Goal: Task Accomplishment & Management: Complete application form

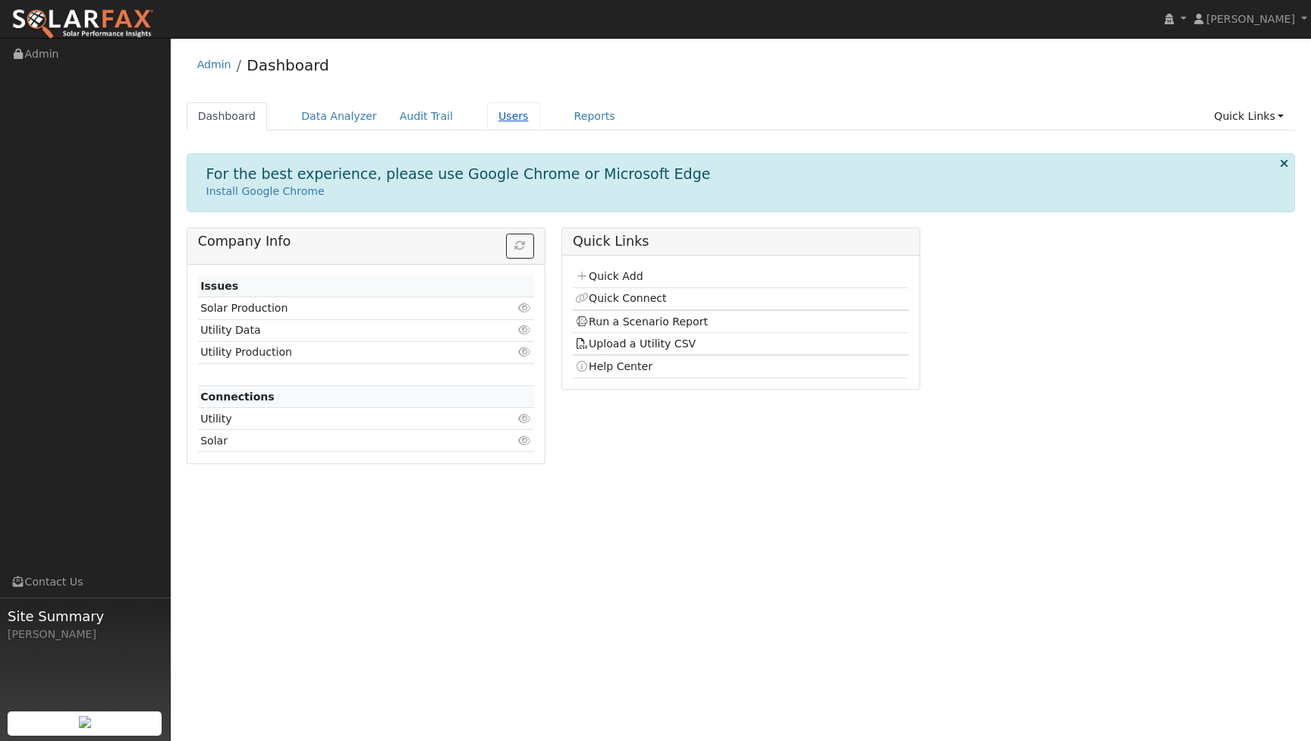
click at [504, 118] on link "Users" at bounding box center [513, 116] width 53 height 28
click at [623, 278] on link "Quick Add" at bounding box center [609, 276] width 68 height 12
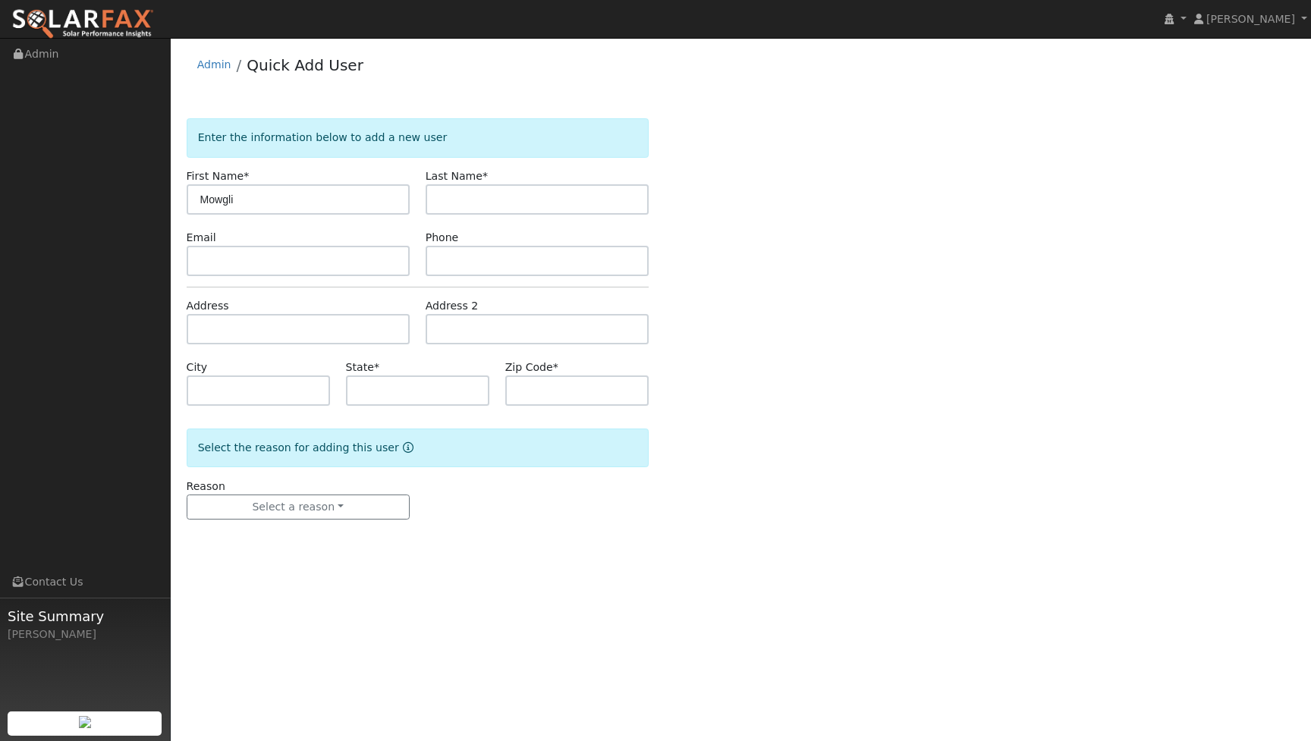
type input "Mowgli"
type input "Rendon"
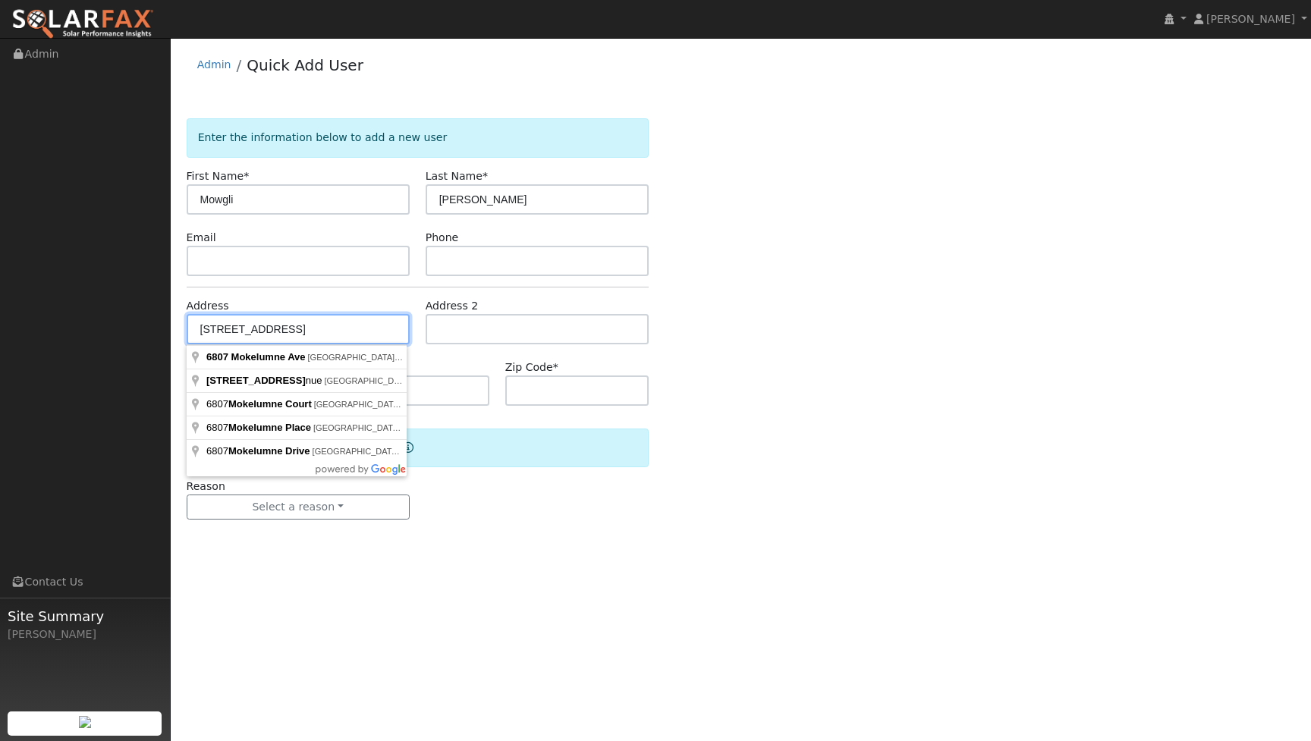
type input "6807 mokelumne ave"
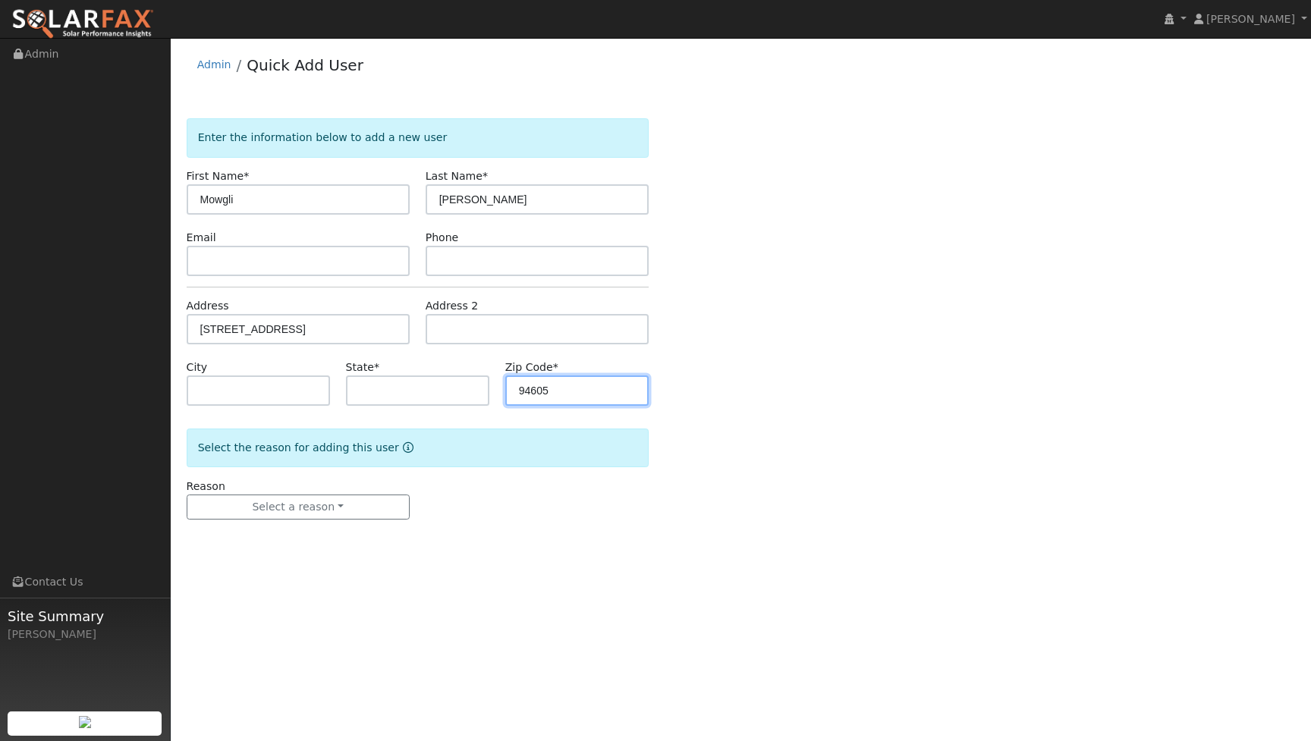
type input "94605"
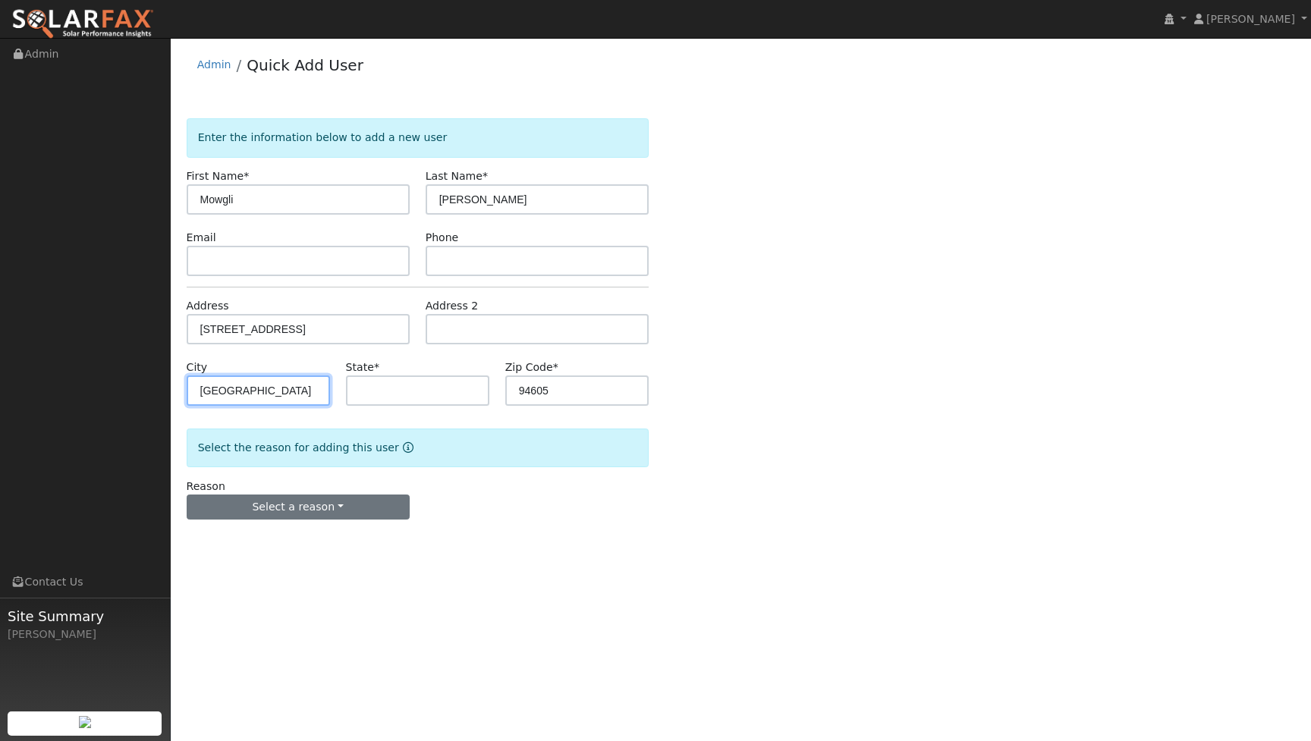
type input "oakland"
click at [278, 509] on button "Select a reason" at bounding box center [298, 508] width 223 height 26
click at [279, 559] on link "New customer adding solar" at bounding box center [271, 559] width 168 height 21
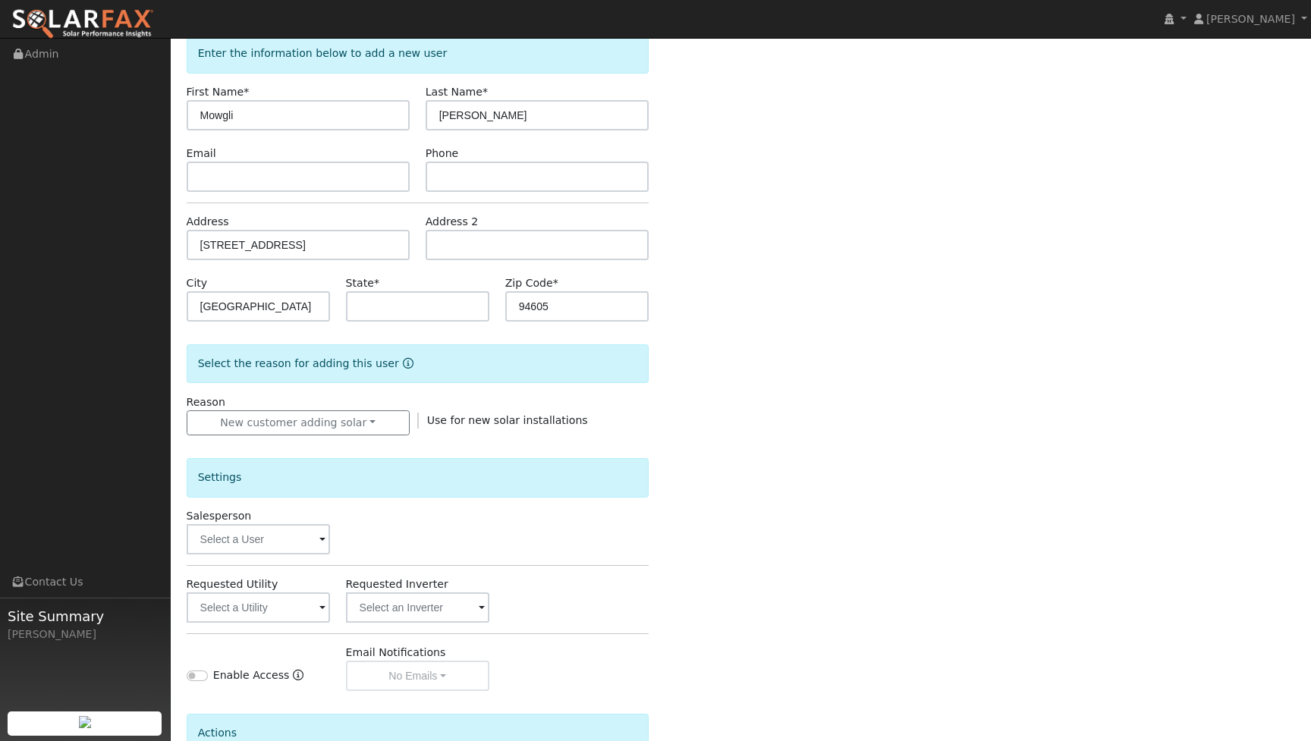
scroll to position [130, 0]
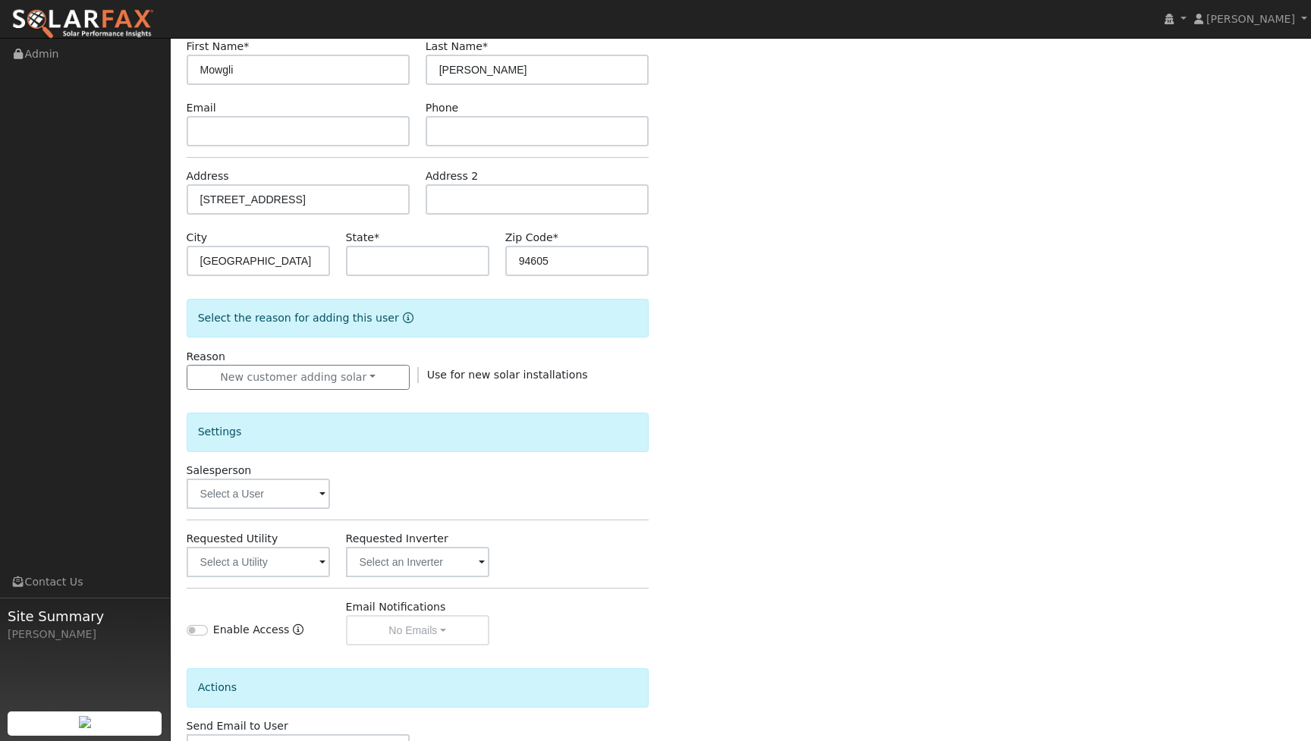
click at [269, 526] on div "Settings Salesperson Requested Utility Requested Inverter Enable Access Email N…" at bounding box center [418, 518] width 462 height 256
click at [266, 499] on input "text" at bounding box center [258, 494] width 143 height 30
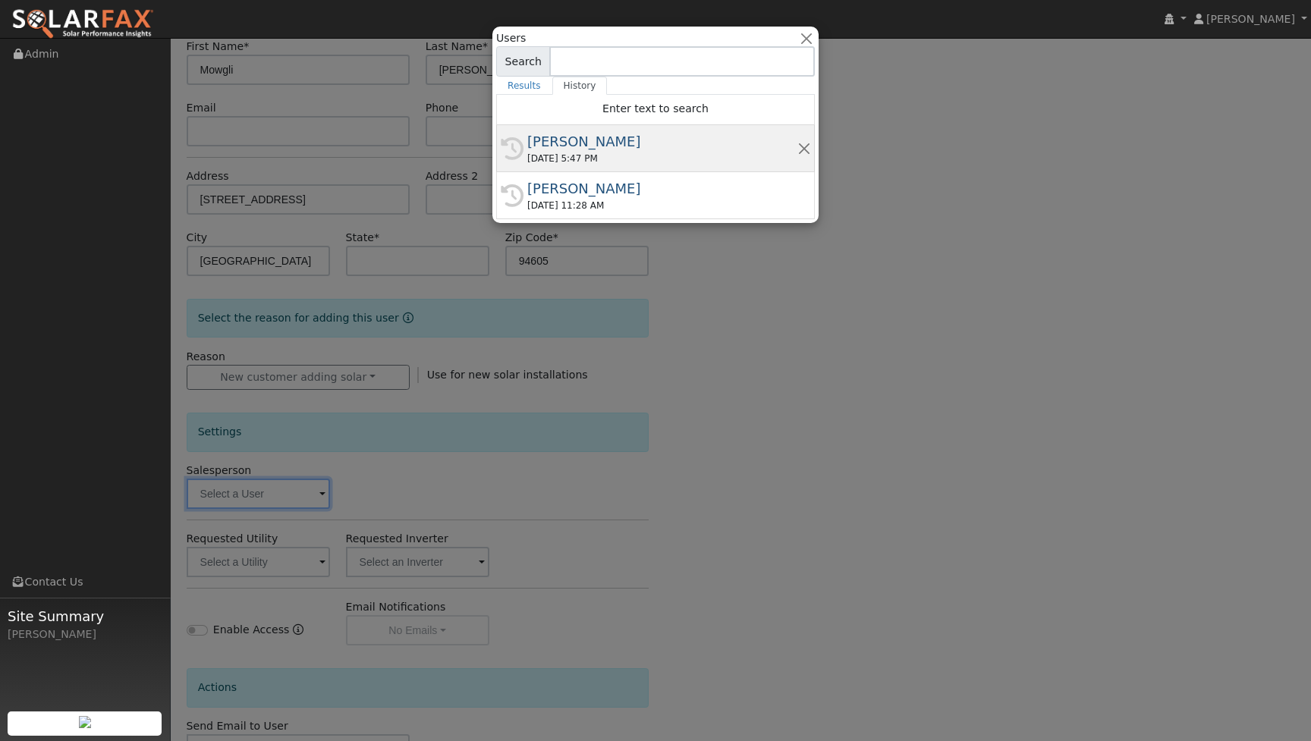
click at [650, 153] on div "09/22/2025 5:47 PM" at bounding box center [662, 159] width 270 height 14
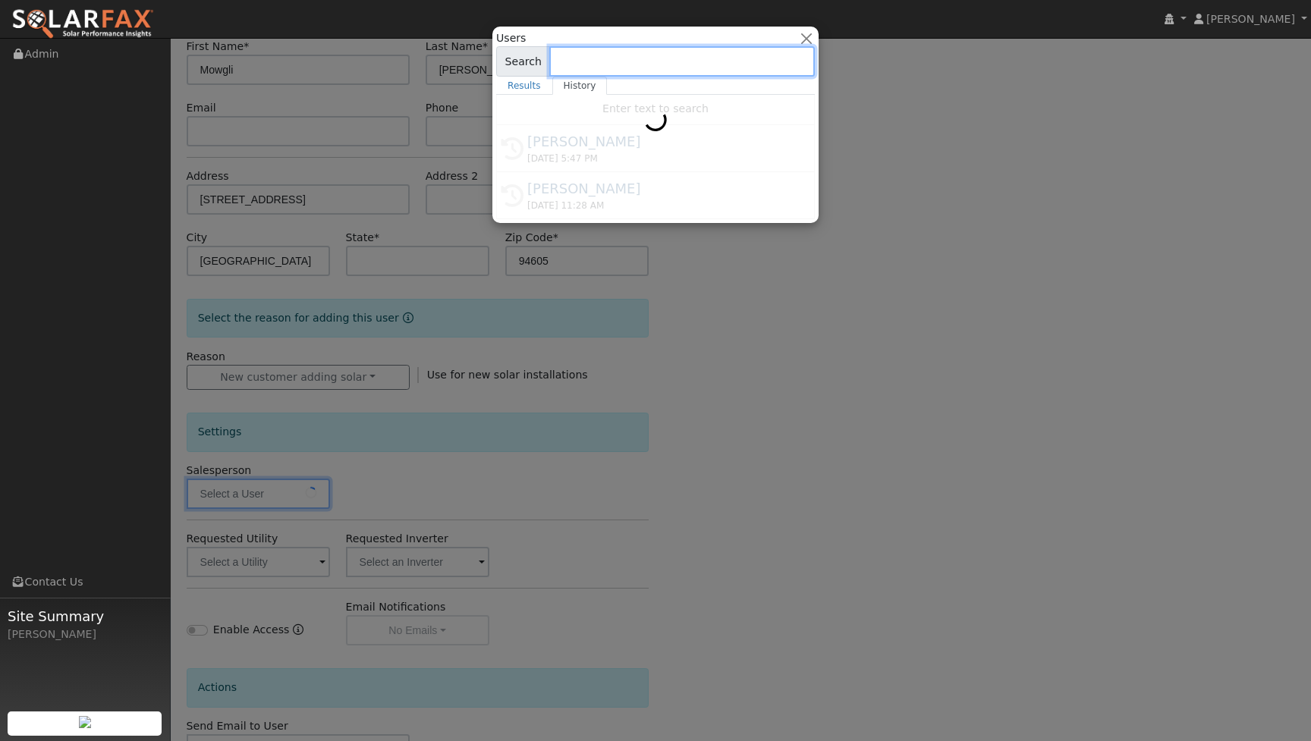
type input "[PERSON_NAME]"
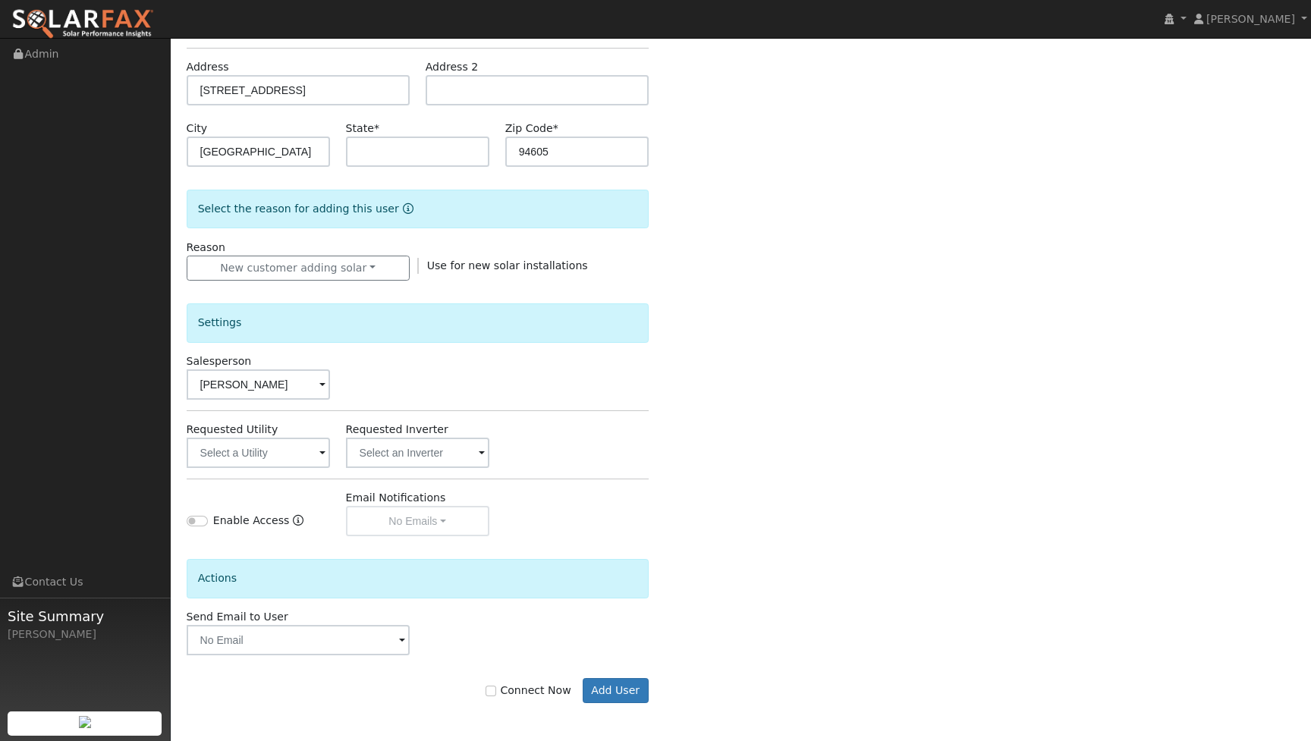
scroll to position [239, 0]
click at [631, 678] on button "Add User" at bounding box center [616, 691] width 66 height 26
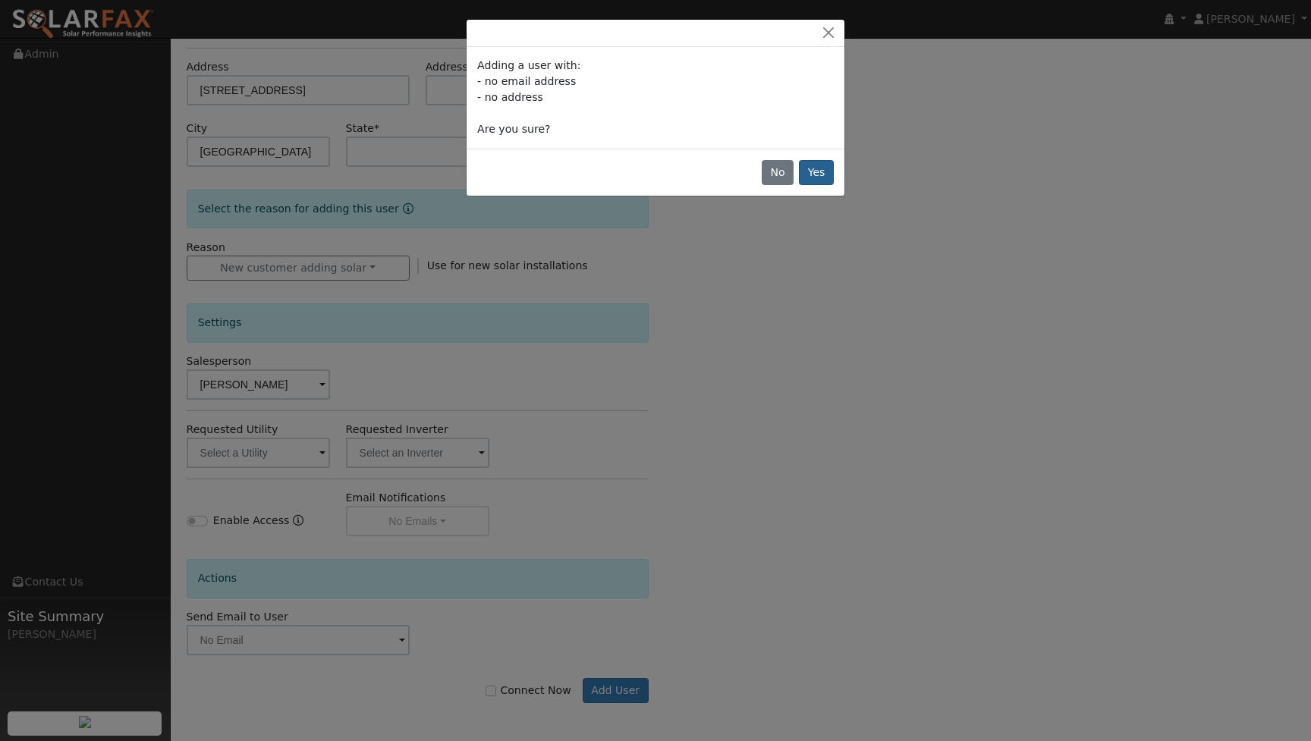
click at [818, 181] on button "Yes" at bounding box center [816, 173] width 35 height 26
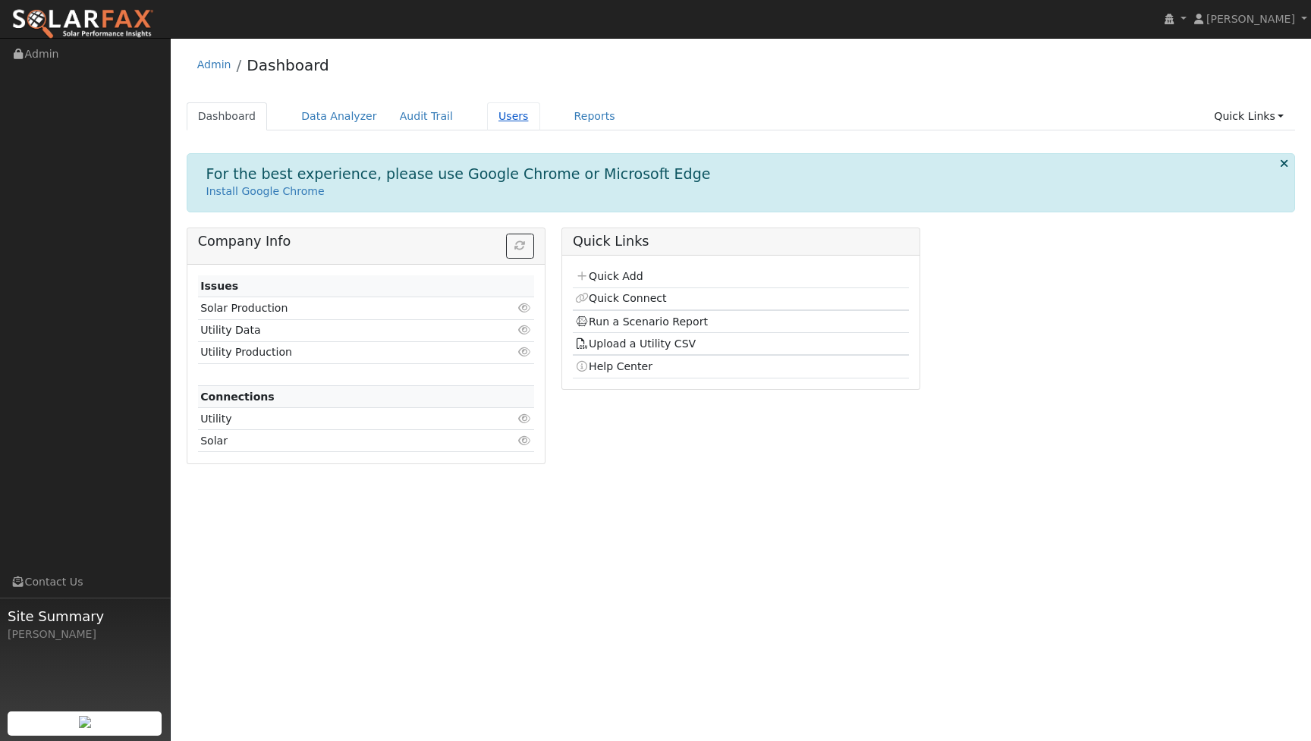
click at [491, 121] on link "Users" at bounding box center [513, 116] width 53 height 28
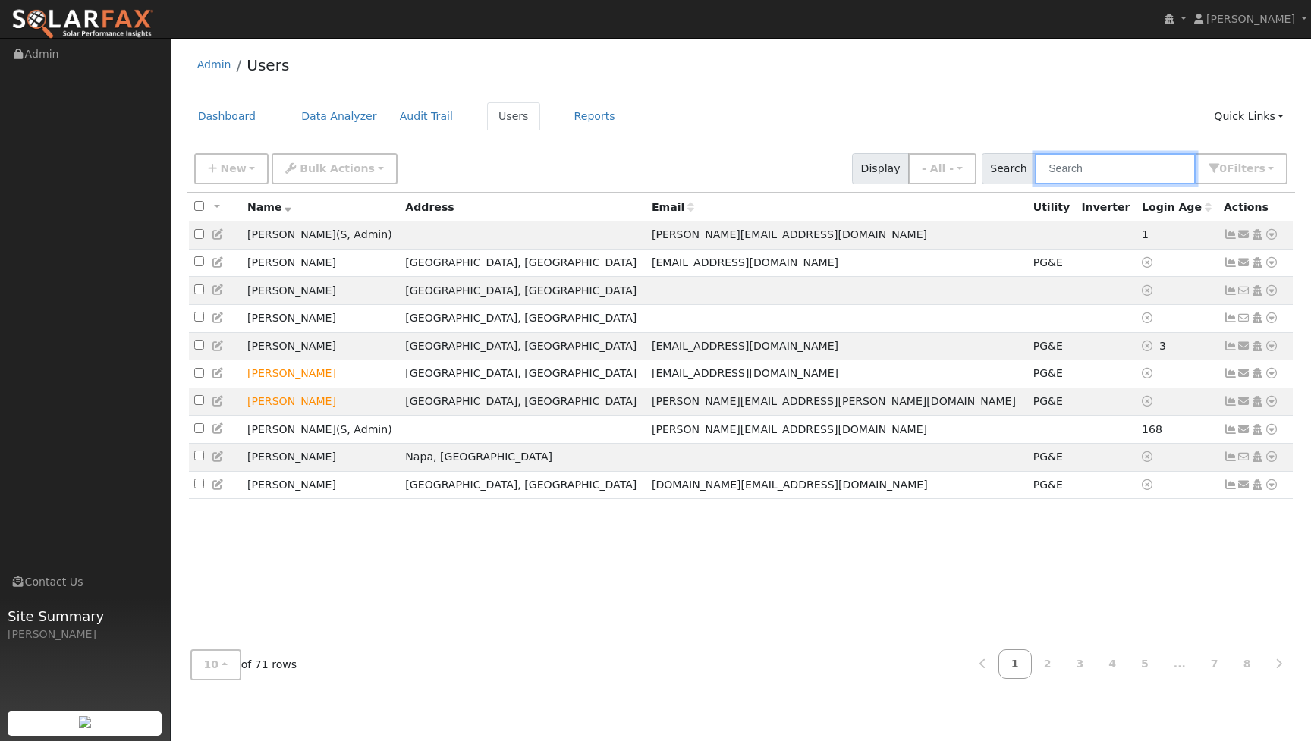
click at [1091, 171] on input "text" at bounding box center [1115, 168] width 161 height 31
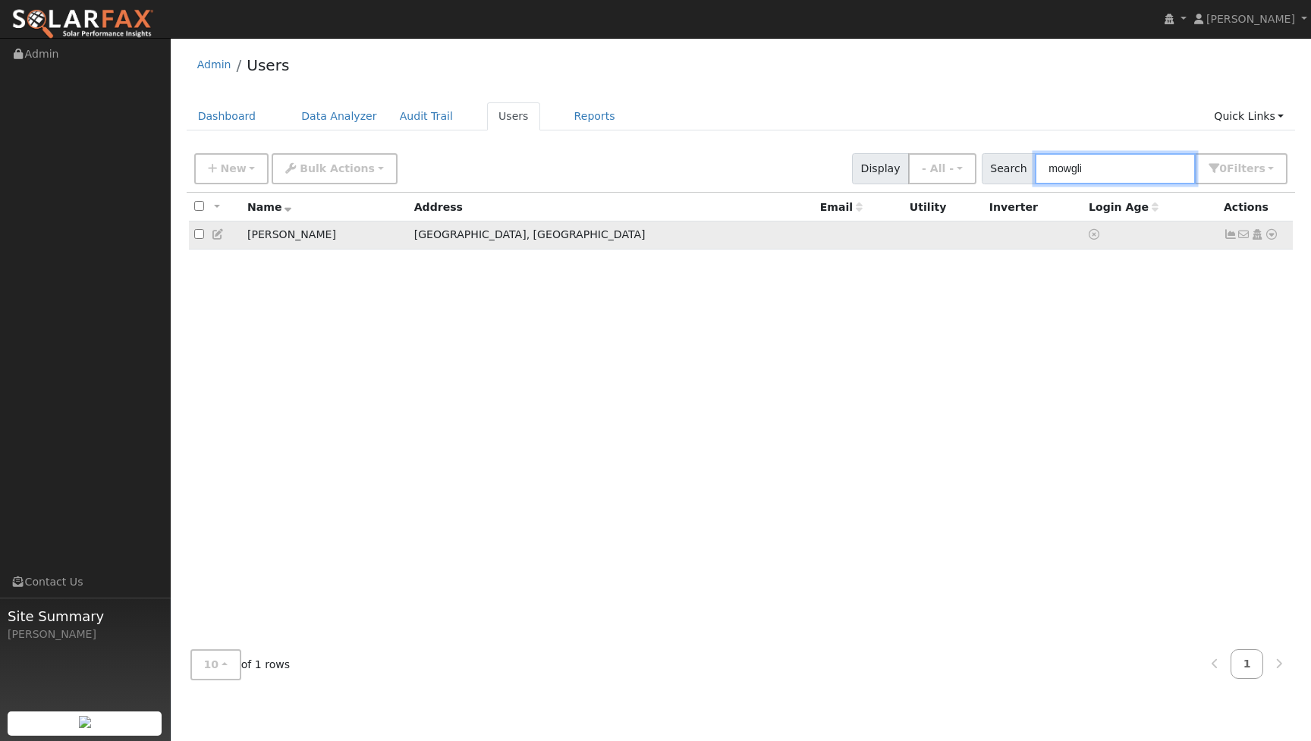
type input "mowgli"
click at [306, 237] on td "[PERSON_NAME]" at bounding box center [325, 236] width 167 height 28
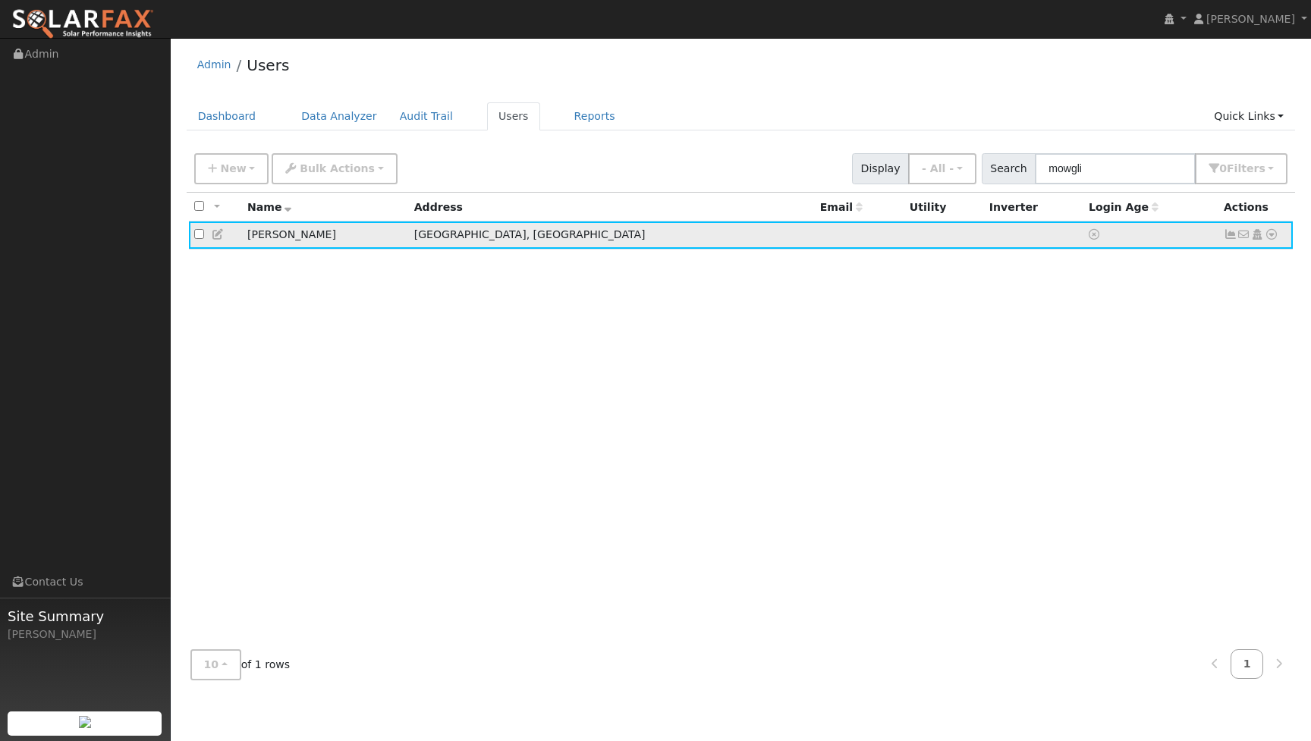
click at [1257, 238] on icon at bounding box center [1258, 234] width 14 height 11
